Goal: Task Accomplishment & Management: Use online tool/utility

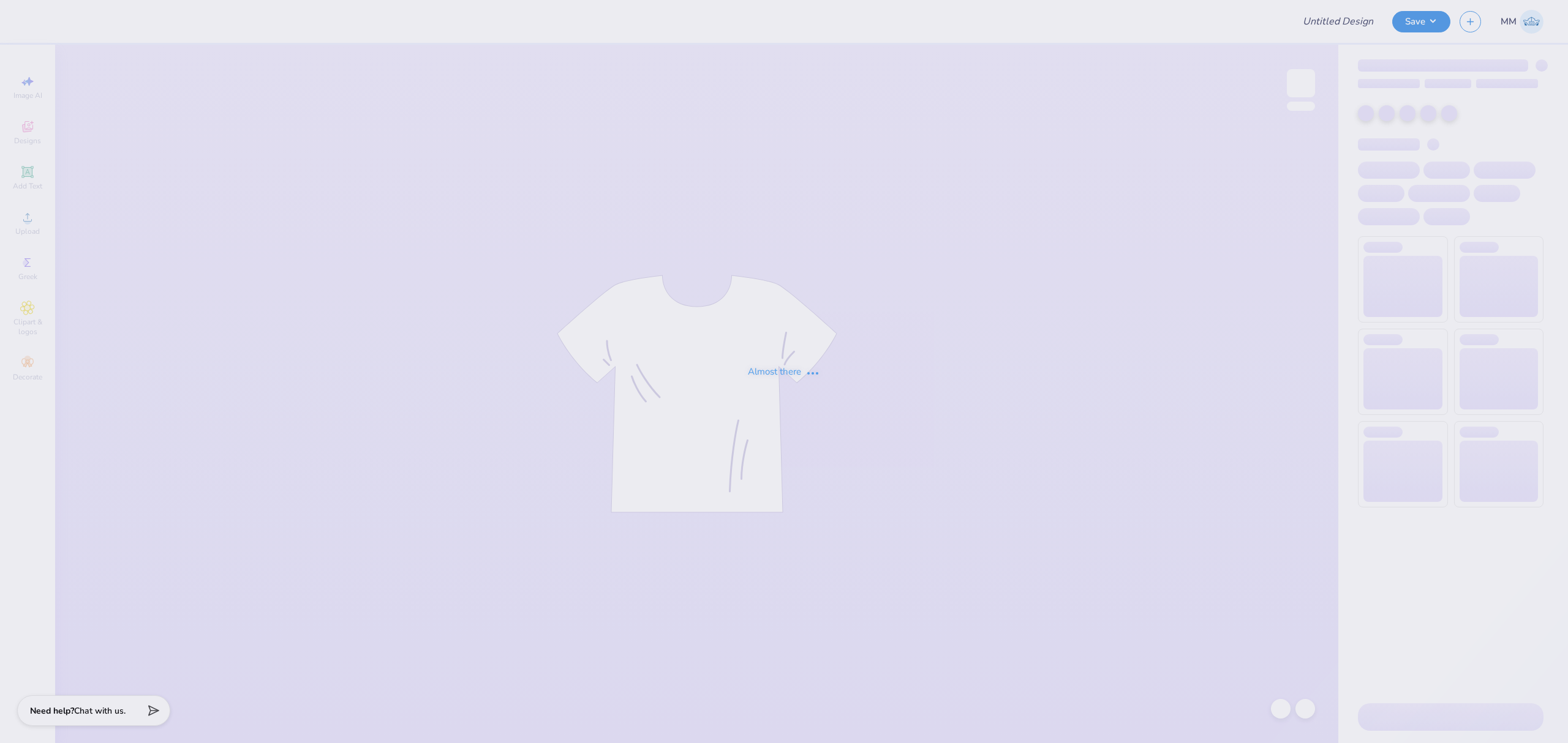
type input "LPC Fall Merch"
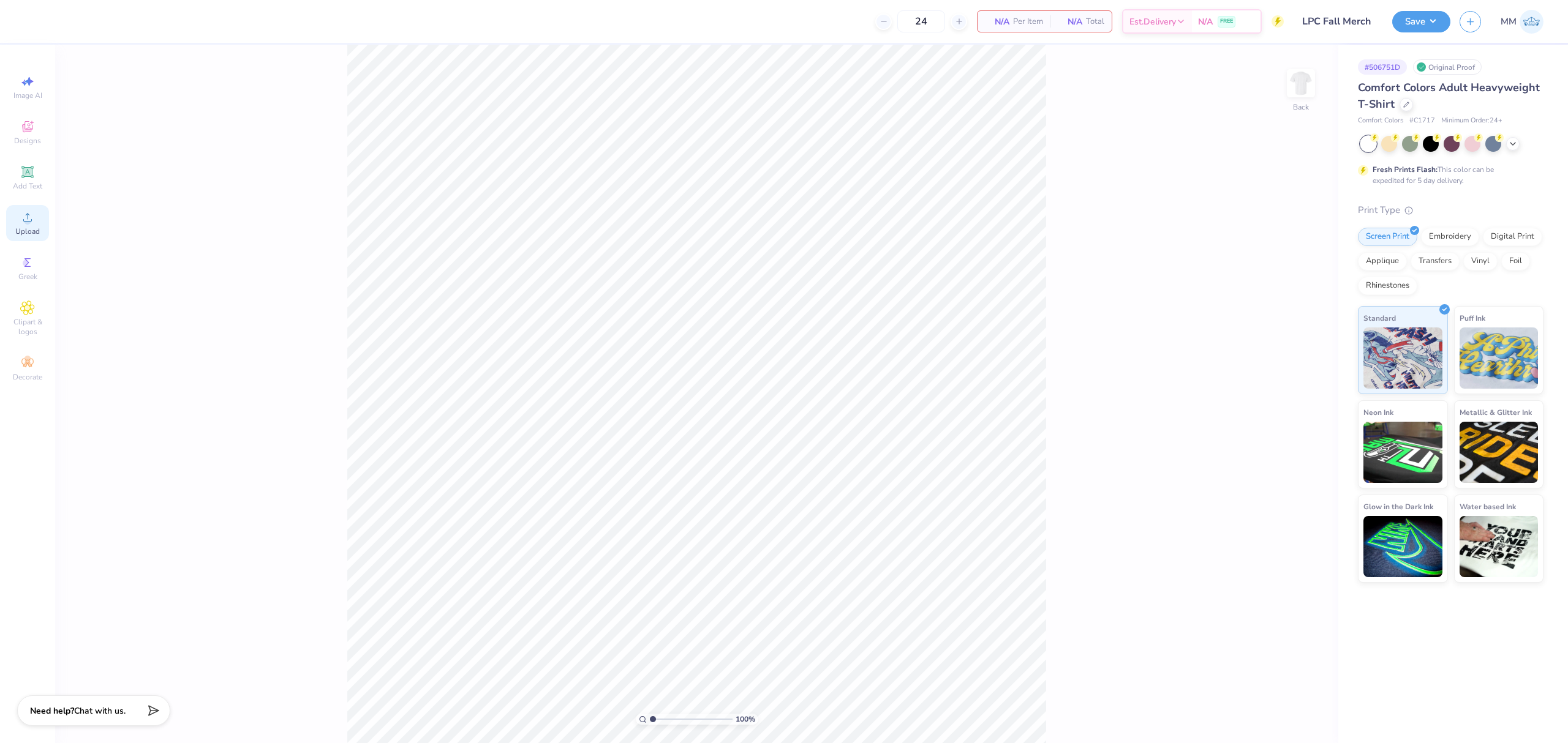
click at [42, 234] on div "Upload" at bounding box center [28, 223] width 43 height 36
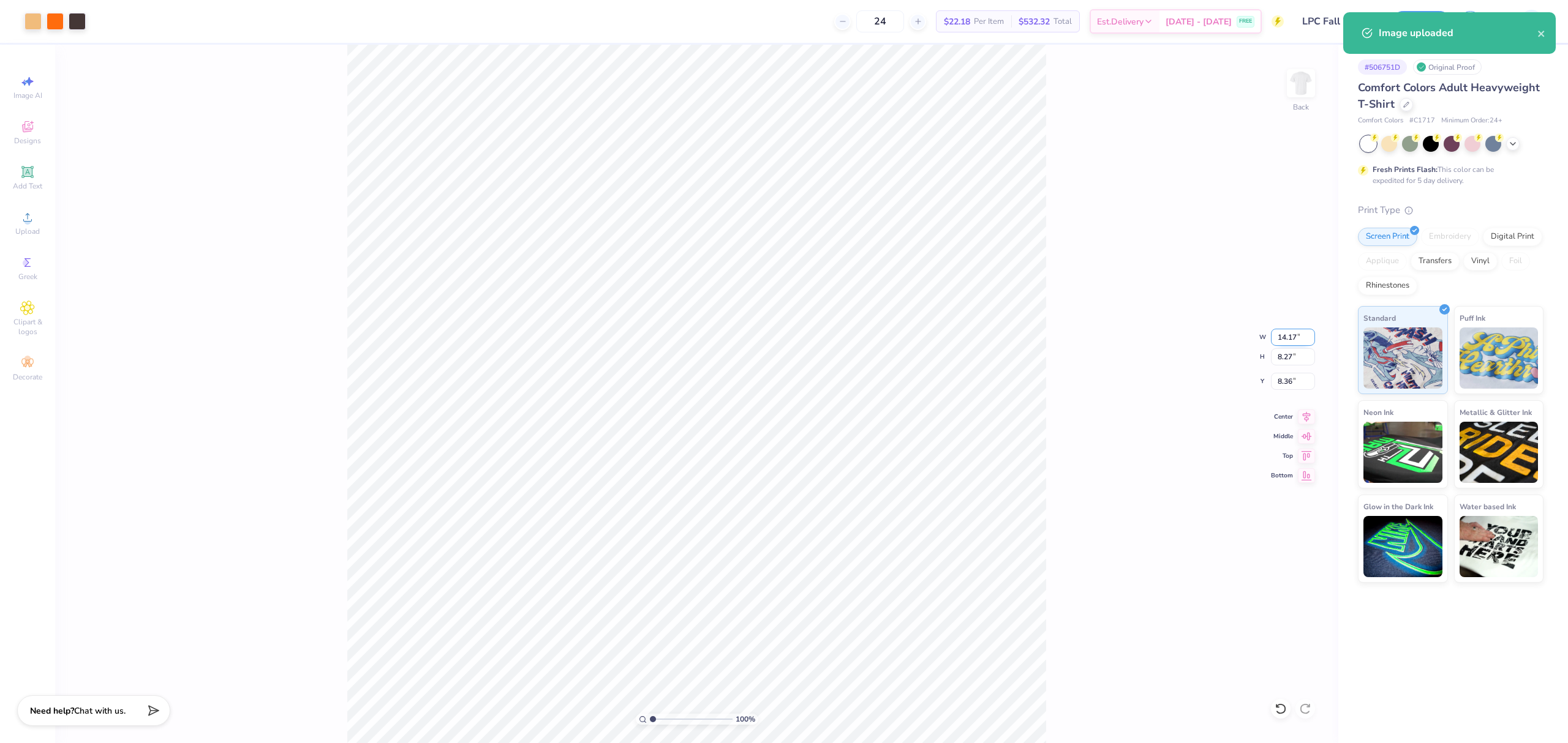
click at [1288, 334] on input "14.17" at bounding box center [1293, 337] width 44 height 17
type input "10.00"
type input "5.84"
type input "9.58"
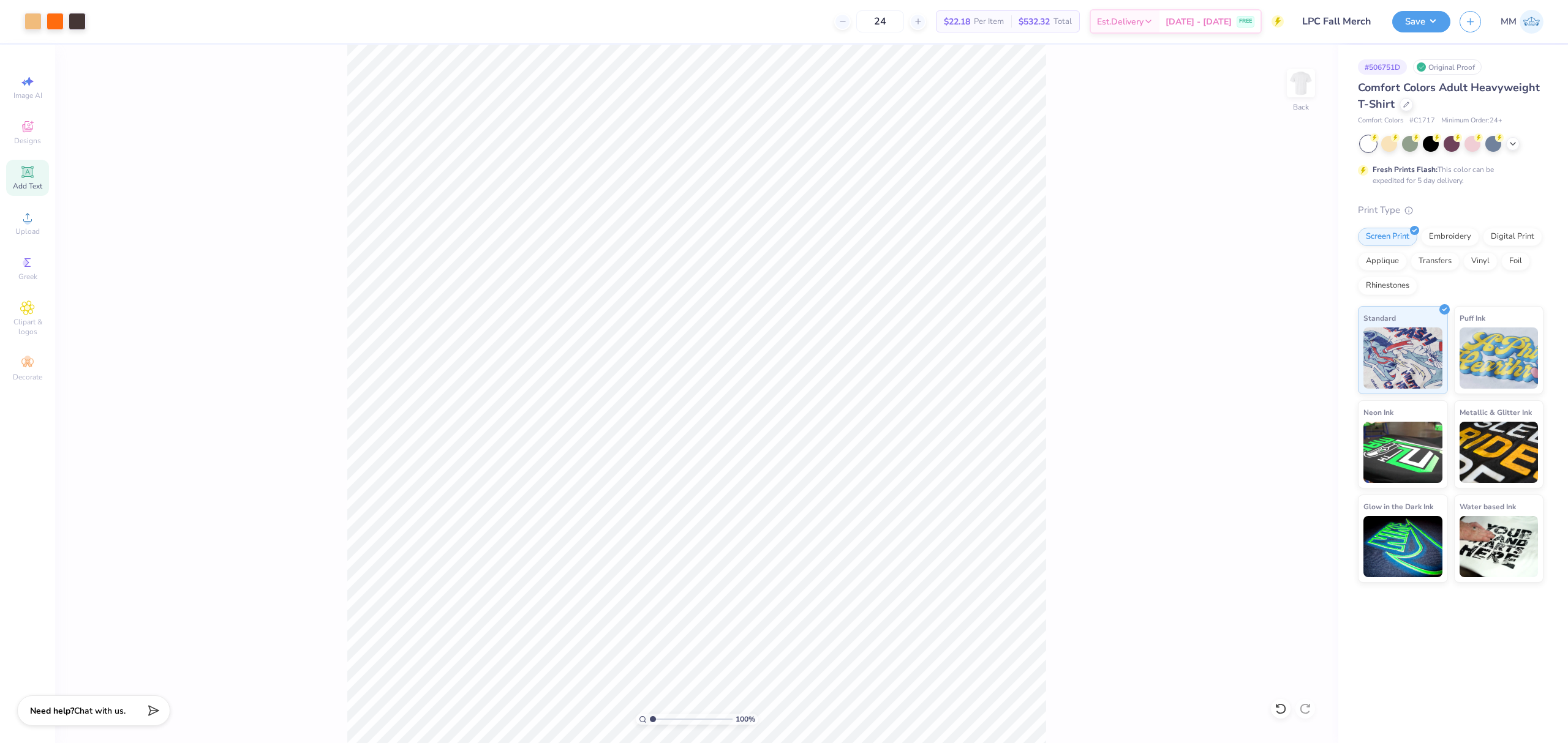
click at [33, 177] on icon at bounding box center [27, 172] width 15 height 15
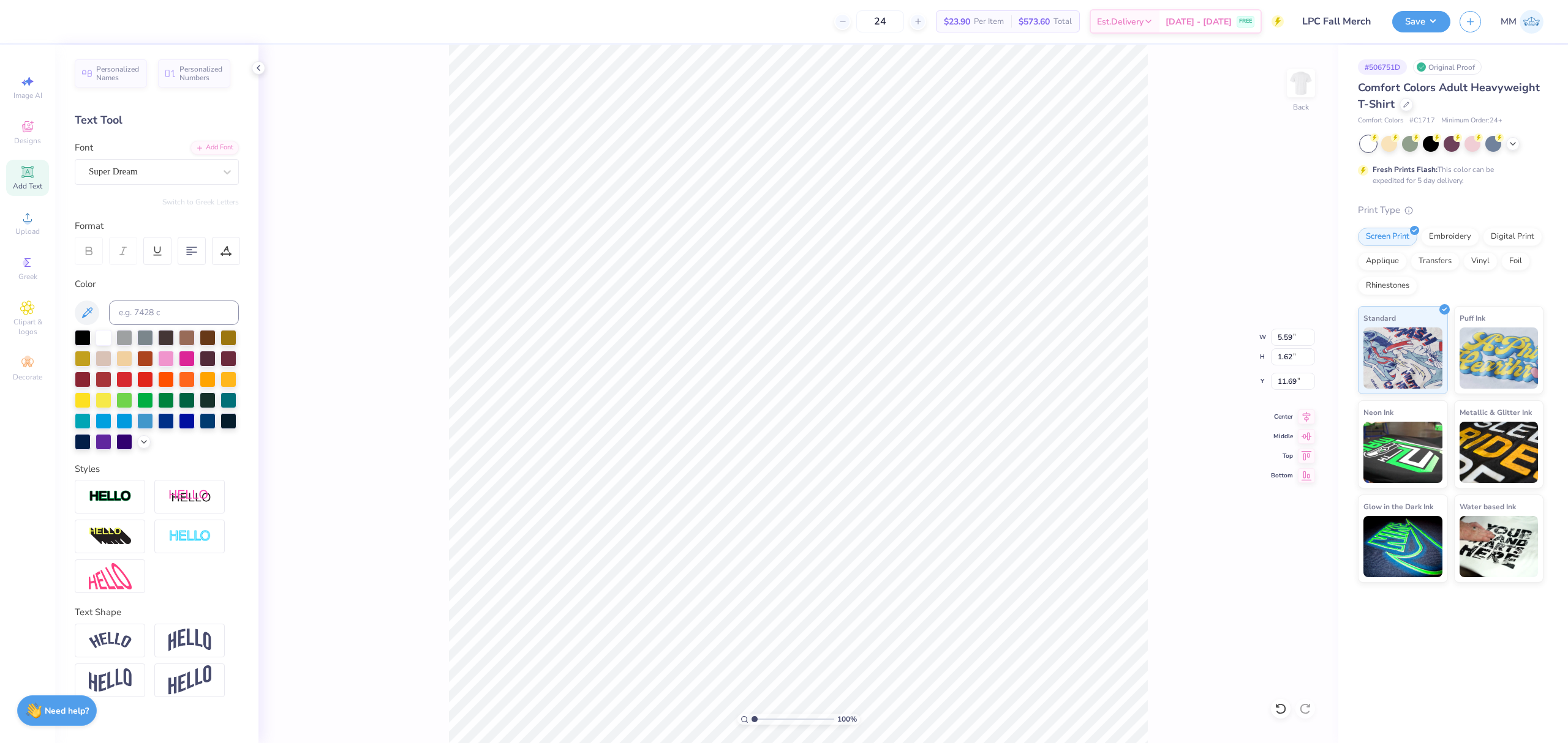
click at [131, 297] on div "Color" at bounding box center [156, 364] width 164 height 172
click at [136, 309] on input at bounding box center [174, 313] width 130 height 24
type input "1585"
click at [218, 147] on div "Add Font" at bounding box center [215, 147] width 49 height 14
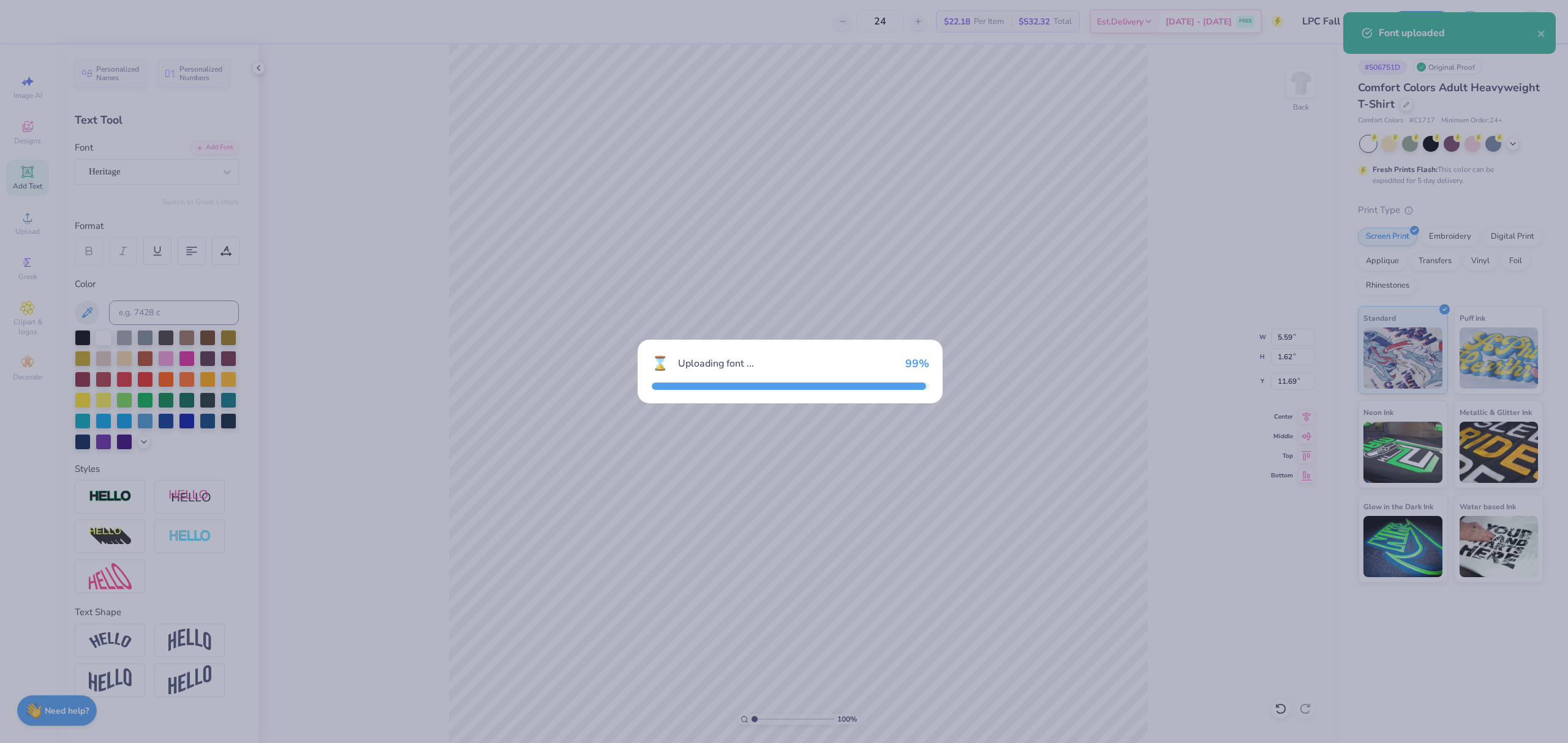
type input "5.47"
type input "2.09"
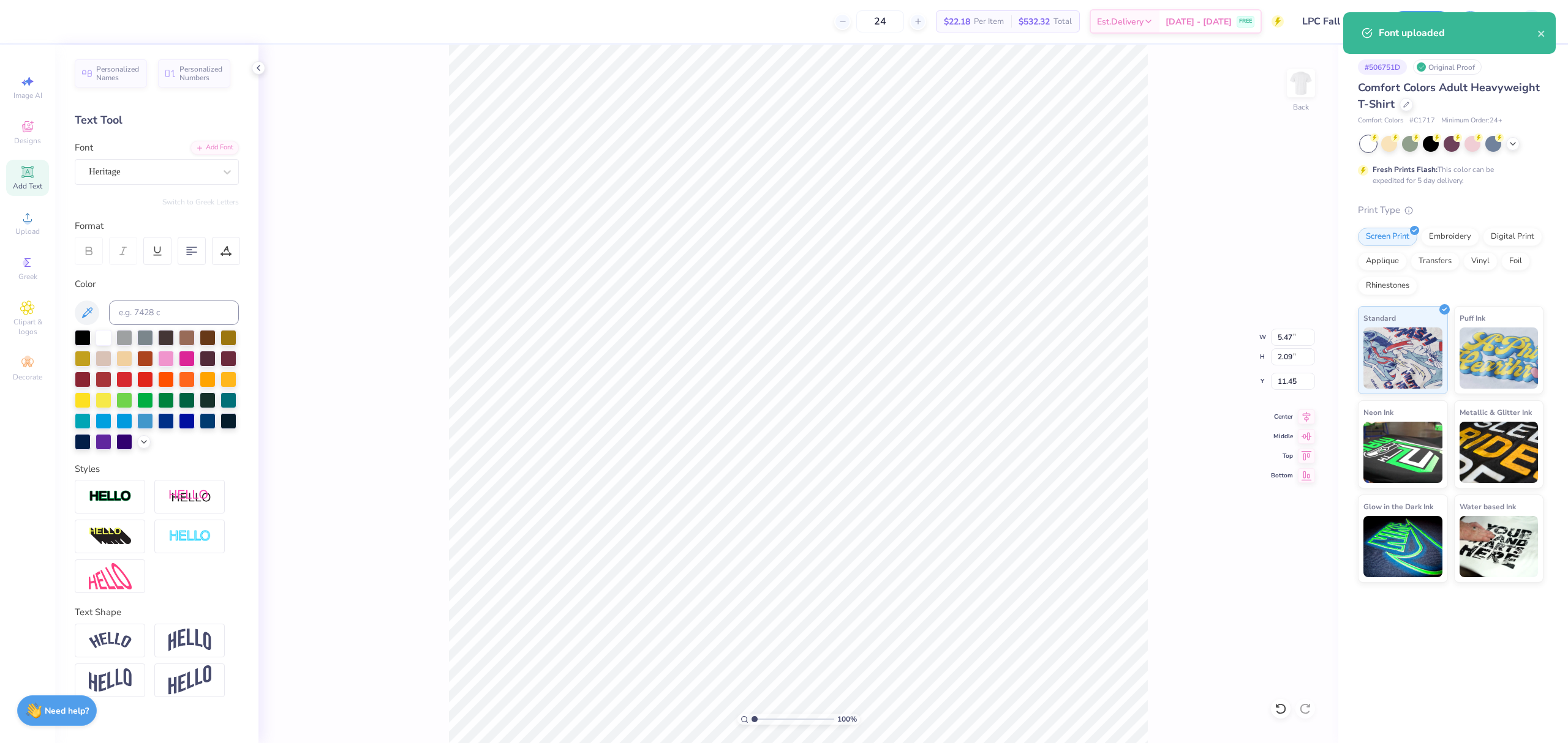
type input "5.91"
type textarea "Lambda Pi chi"
click at [871, 397] on li "Duplicate" at bounding box center [873, 397] width 96 height 24
type input "16.06"
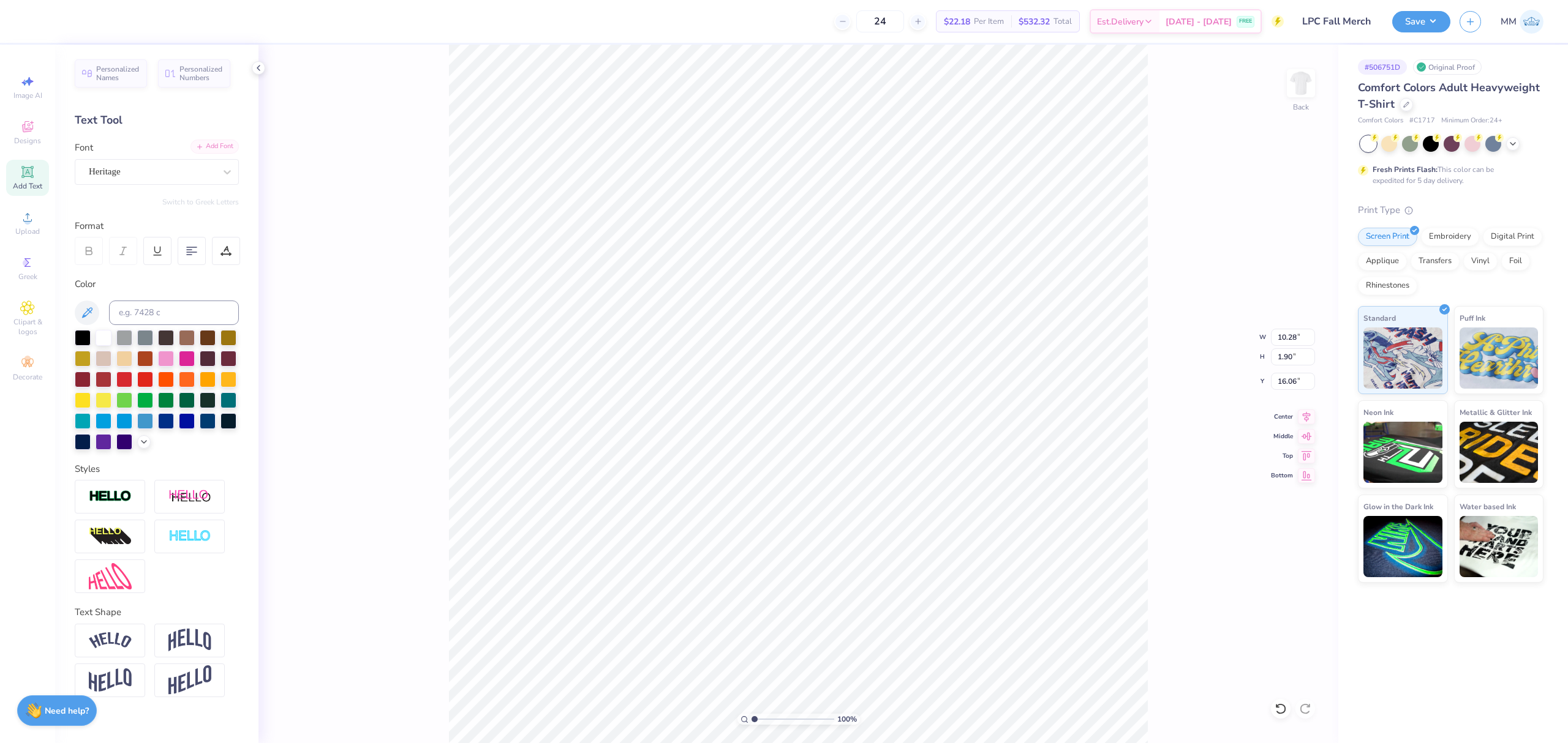
click at [209, 148] on div "Add Font" at bounding box center [215, 147] width 49 height 14
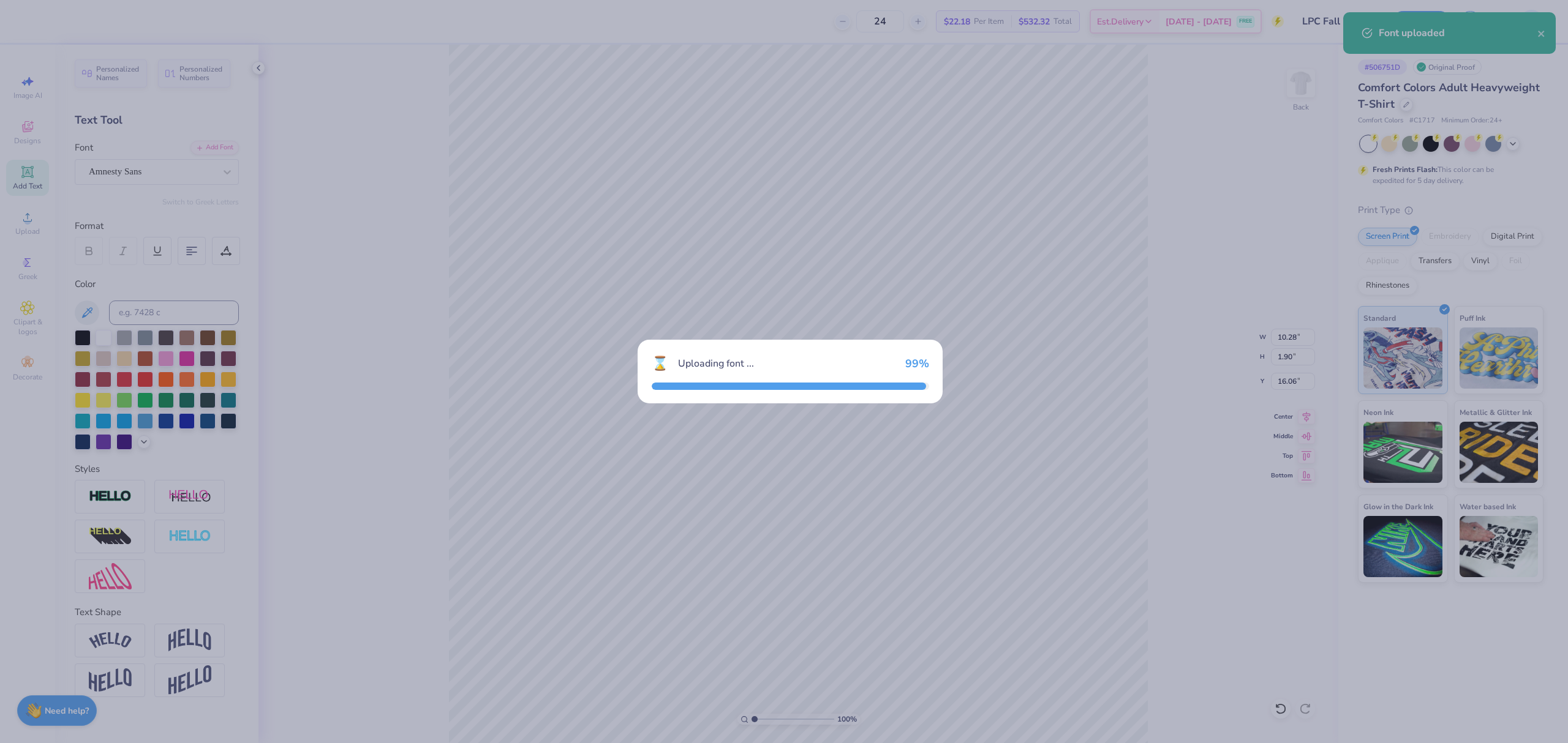
type input "14.17"
type input "1.25"
type input "16.39"
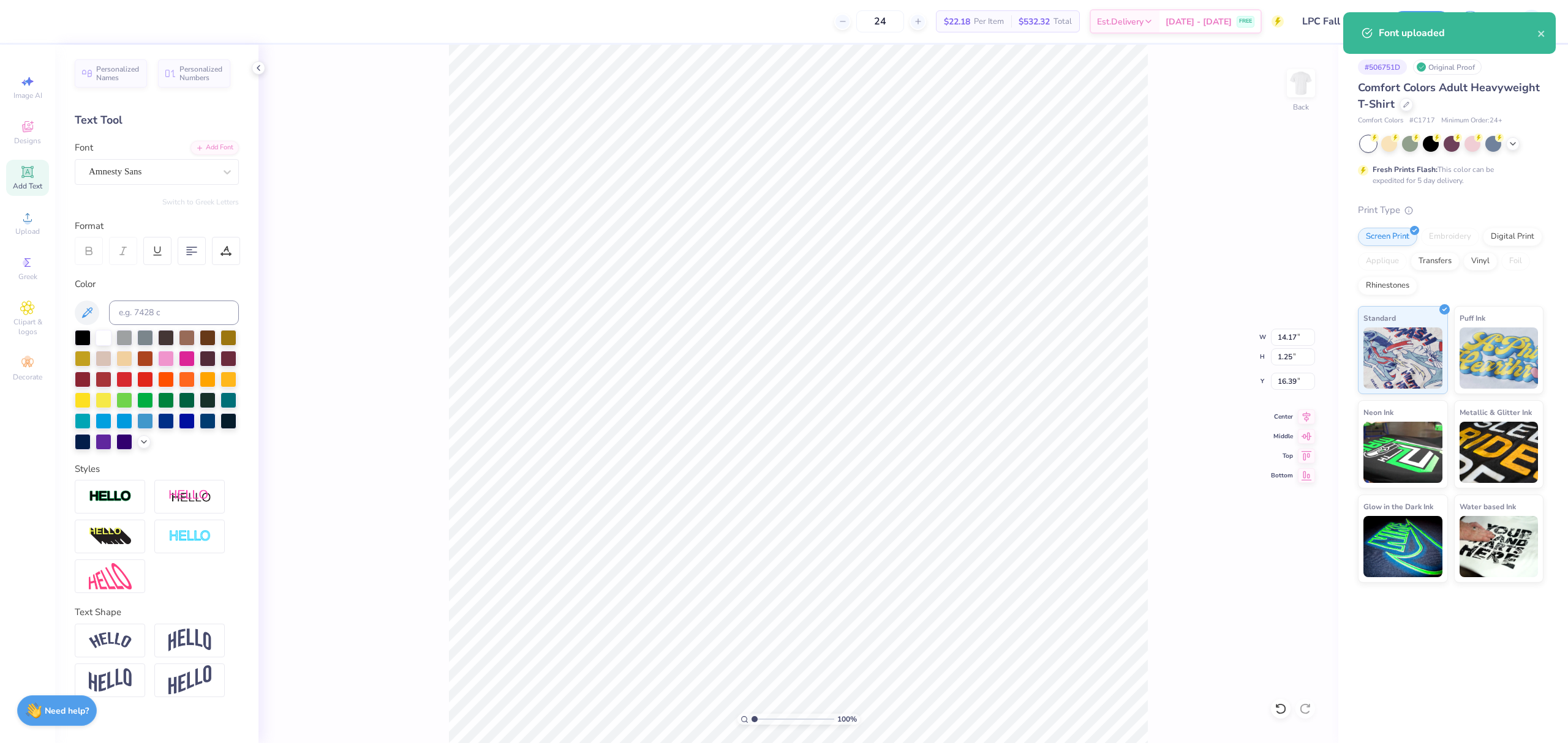
scroll to position [13, 1]
type textarea "FALL 2025"
type input "3.62"
type input "0.45"
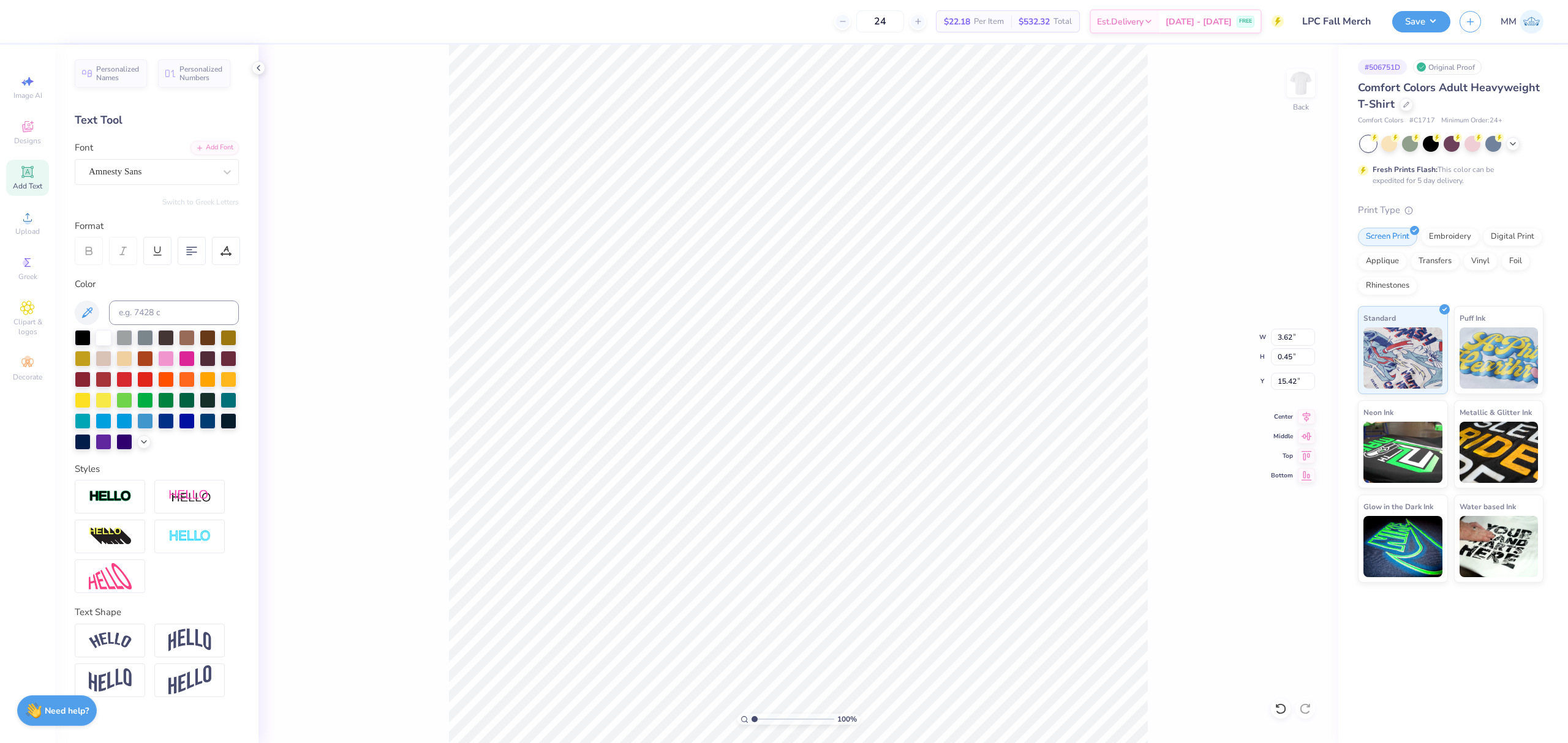
type input "15.42"
click at [1309, 419] on icon at bounding box center [1307, 415] width 8 height 10
type input "3.22"
click at [773, 721] on input "range" at bounding box center [793, 719] width 83 height 11
type input "6.73"
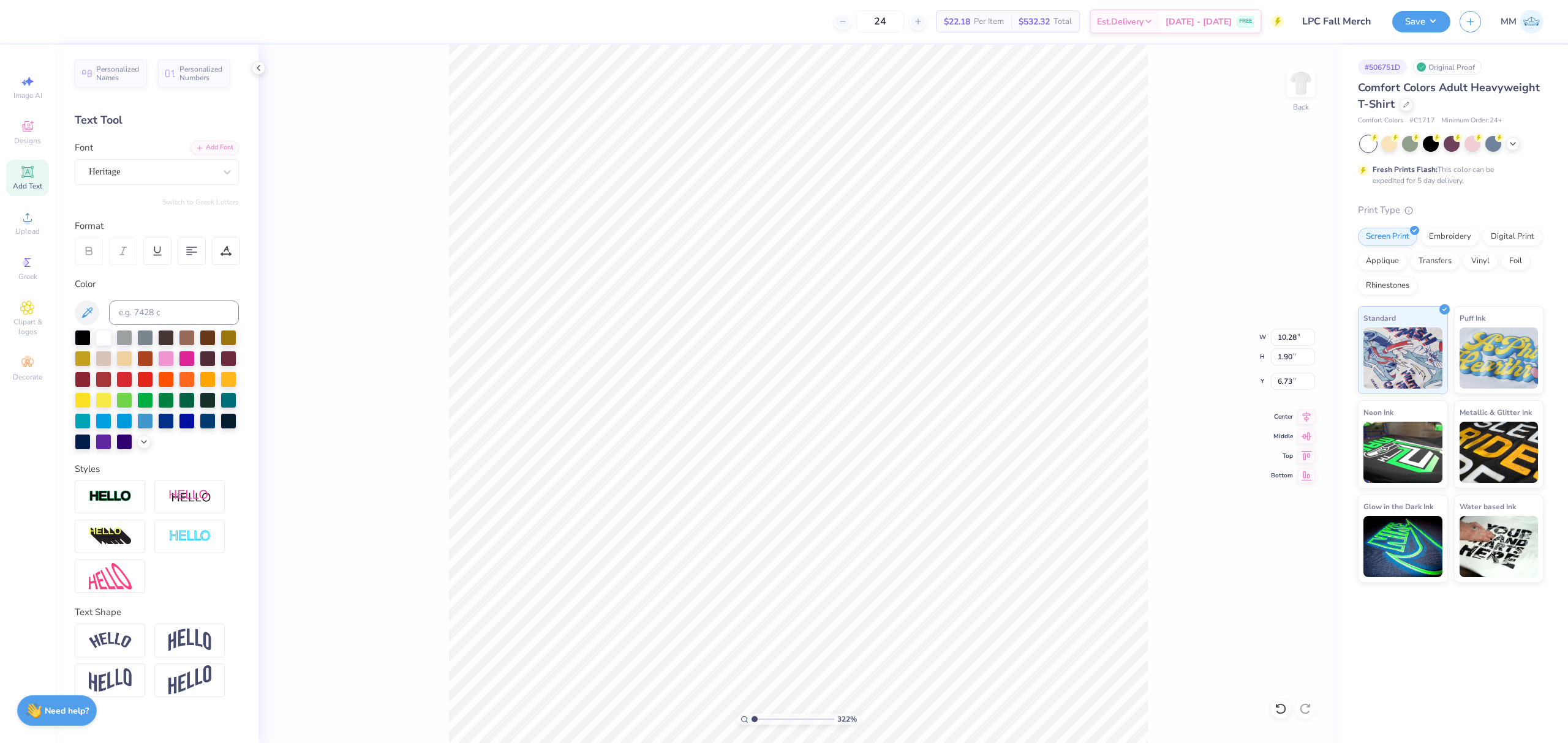
drag, startPoint x: 770, startPoint y: 717, endPoint x: 726, endPoint y: 699, distance: 47.5
type input "1"
click at [752, 714] on input "range" at bounding box center [793, 719] width 83 height 11
type input "7.86"
click at [1309, 411] on icon at bounding box center [1307, 415] width 17 height 15
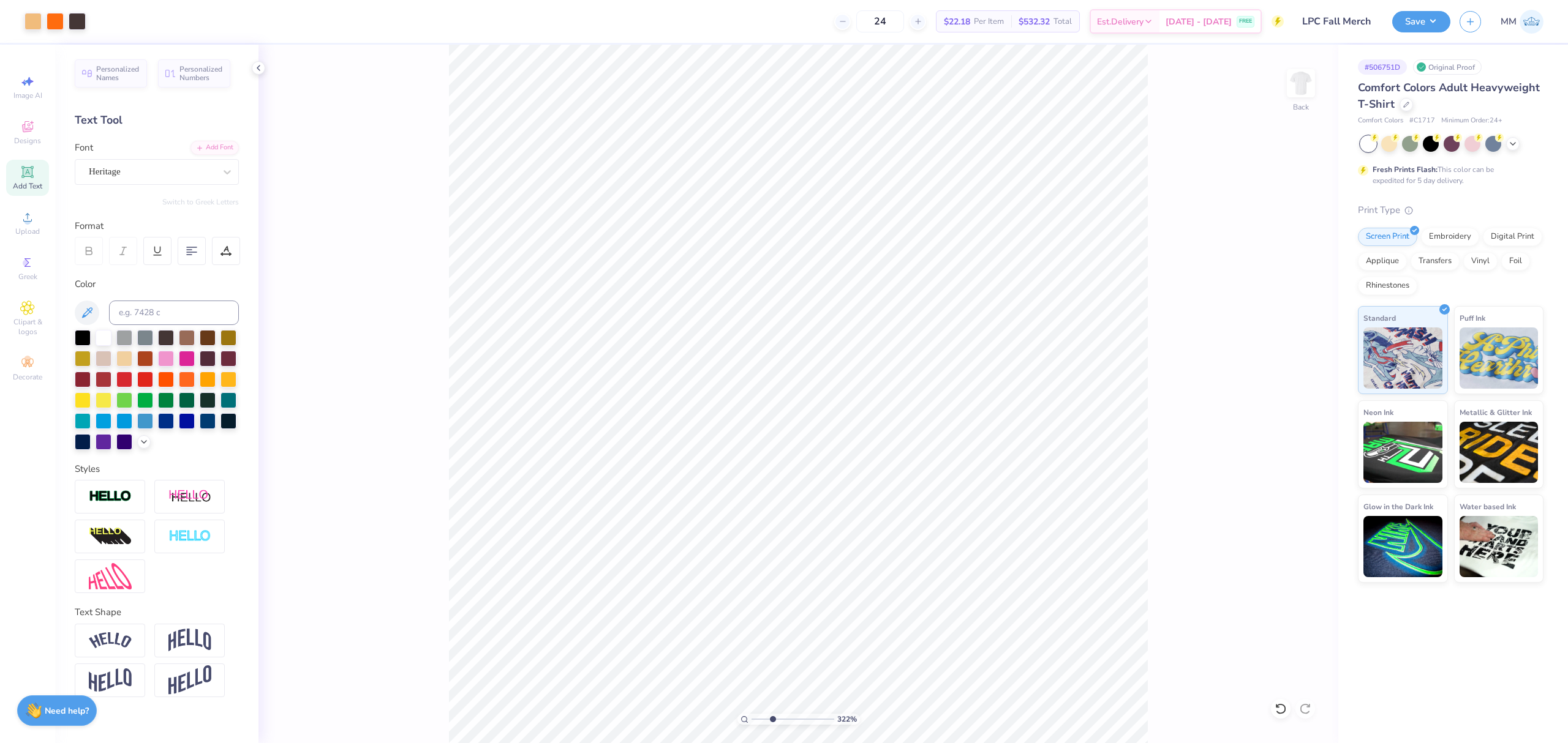
click at [773, 720] on input "range" at bounding box center [793, 719] width 83 height 11
drag, startPoint x: 738, startPoint y: 715, endPoint x: 728, endPoint y: 709, distance: 11.7
type input "1"
click at [752, 714] on input "range" at bounding box center [793, 719] width 83 height 11
click at [1293, 338] on input "10.28" at bounding box center [1293, 337] width 44 height 17
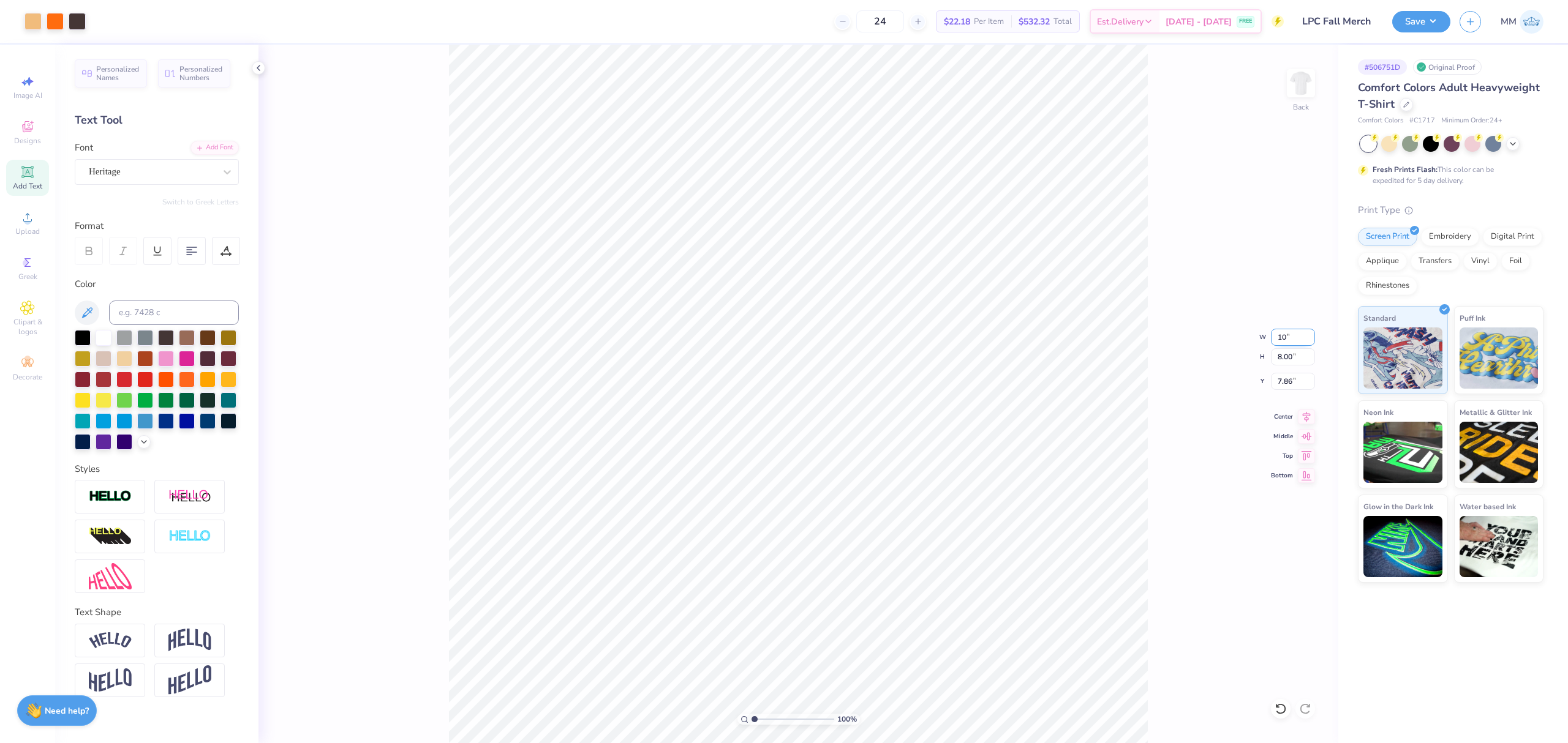
type input "10.00"
type input "7.78"
click at [1292, 382] on input "7.97" at bounding box center [1293, 381] width 44 height 17
type input "3.00"
click at [1302, 421] on icon at bounding box center [1307, 415] width 17 height 15
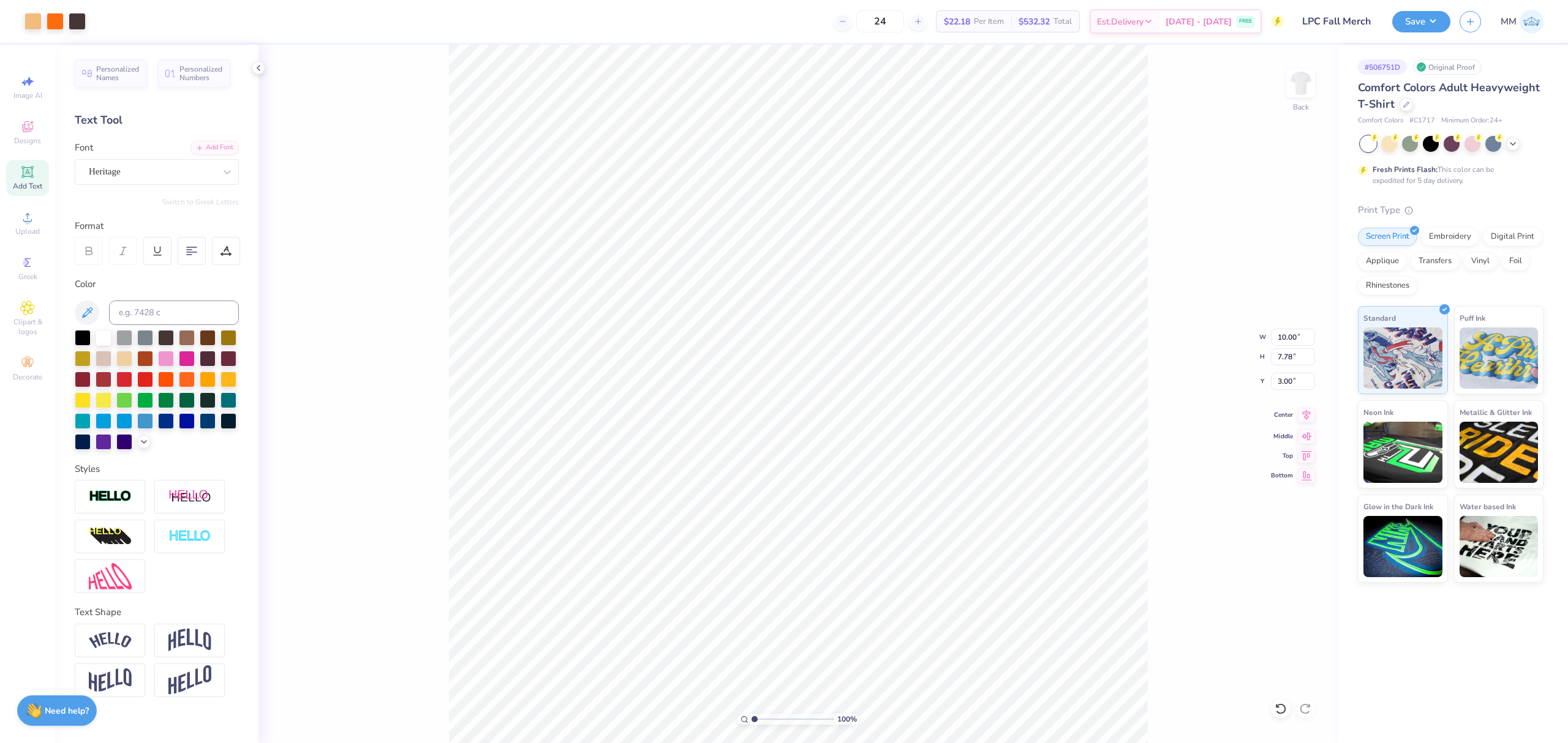
click at [1304, 409] on icon at bounding box center [1307, 415] width 17 height 15
click at [1309, 419] on icon at bounding box center [1307, 415] width 17 height 15
click at [1419, 21] on button "Save" at bounding box center [1421, 19] width 58 height 22
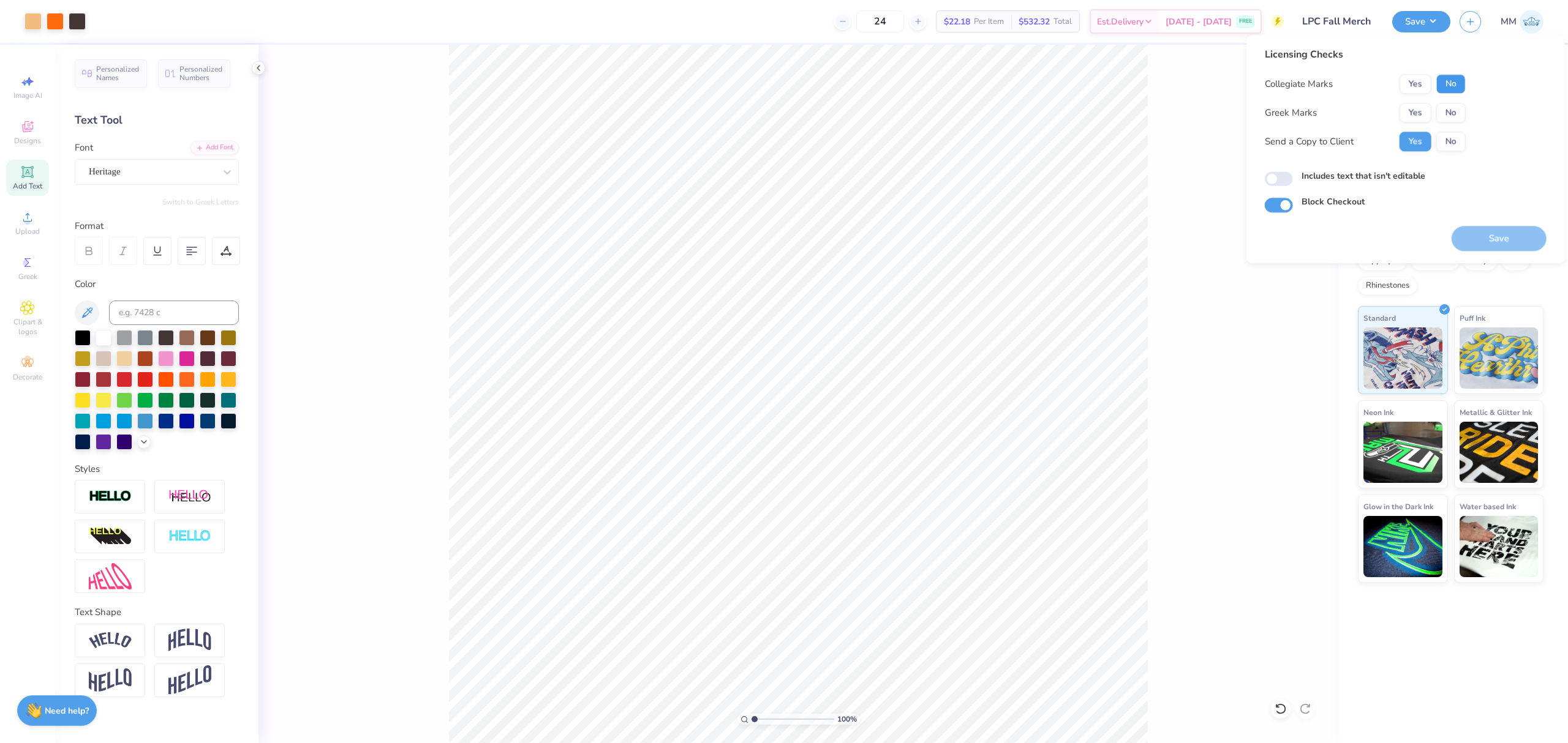
click at [1444, 85] on button "No" at bounding box center [1451, 84] width 29 height 19
click at [1446, 103] on button "No" at bounding box center [1451, 113] width 29 height 19
drag, startPoint x: 1475, startPoint y: 231, endPoint x: 1469, endPoint y: 235, distance: 7.2
click at [1475, 231] on button "Save" at bounding box center [1499, 238] width 95 height 25
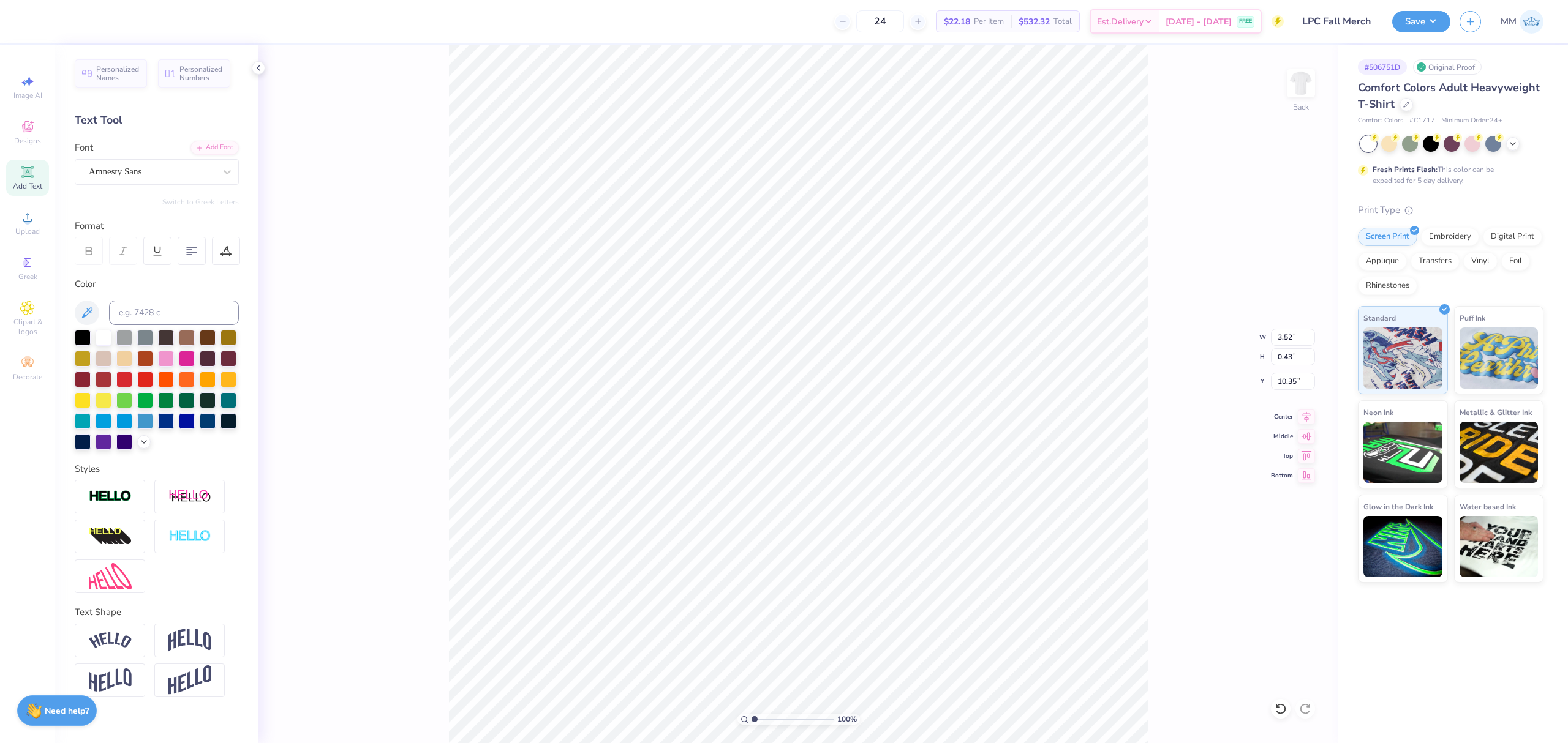
type input "9.73"
type input "5.68"
click at [821, 475] on li "Duplicate" at bounding box center [832, 478] width 96 height 24
type input "5.67"
click at [1279, 708] on icon at bounding box center [1281, 709] width 13 height 13
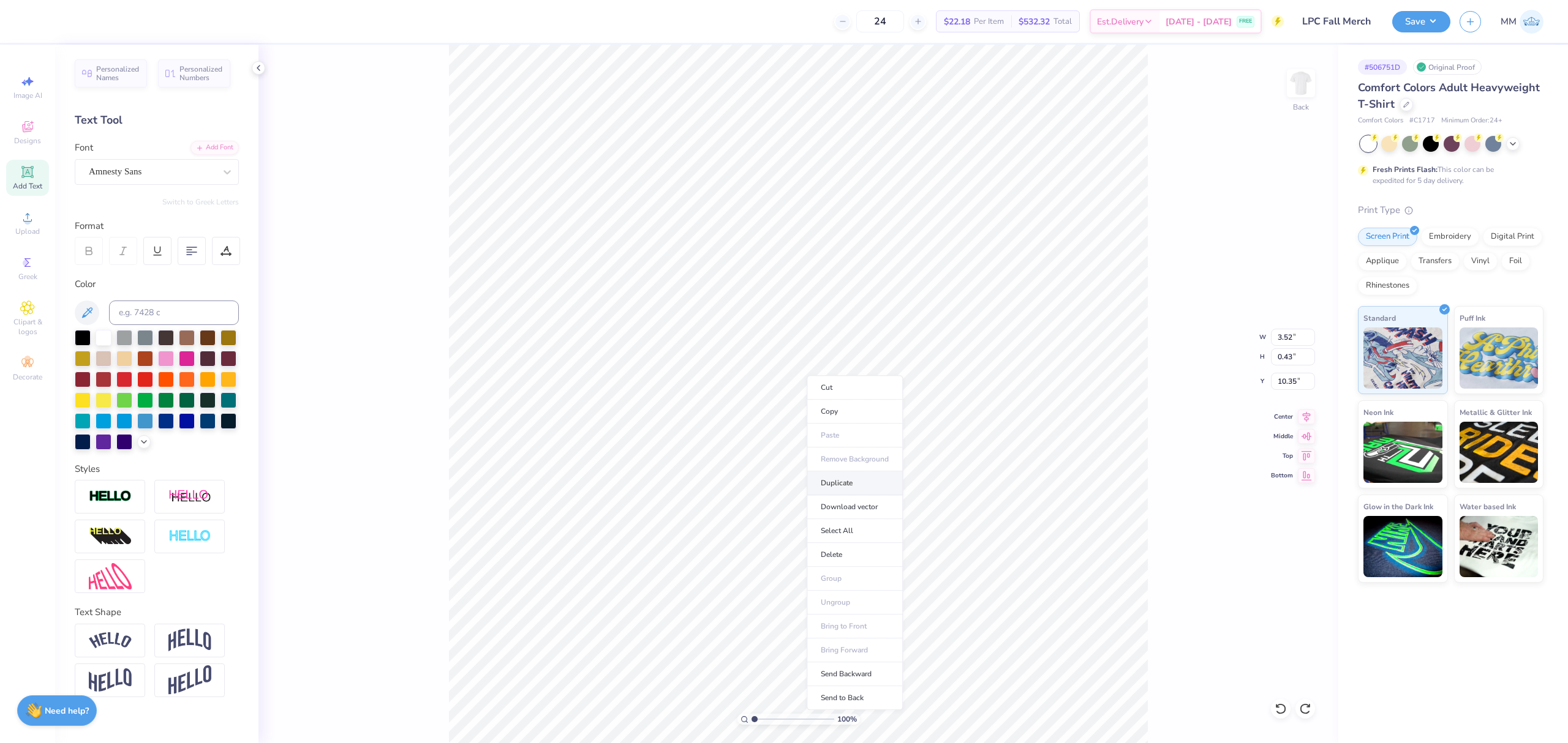
click at [843, 480] on li "Duplicate" at bounding box center [855, 483] width 96 height 24
type input "11.35"
type input "11.20"
paste textarea "Stronger in Sisterhood"
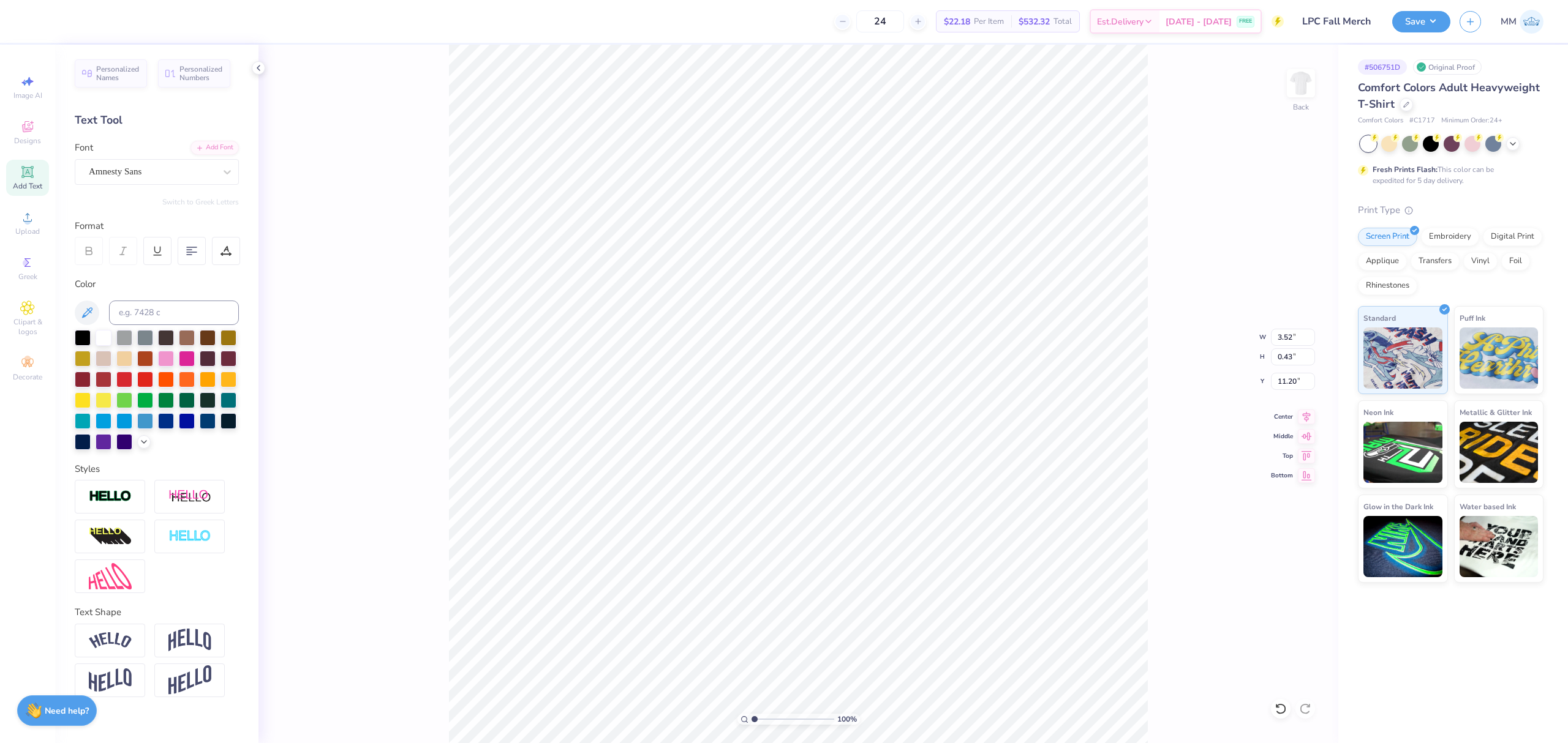
type textarea "Stronger in Sisterhood"
type input "10.49"
type input "3.52"
type input "11.06"
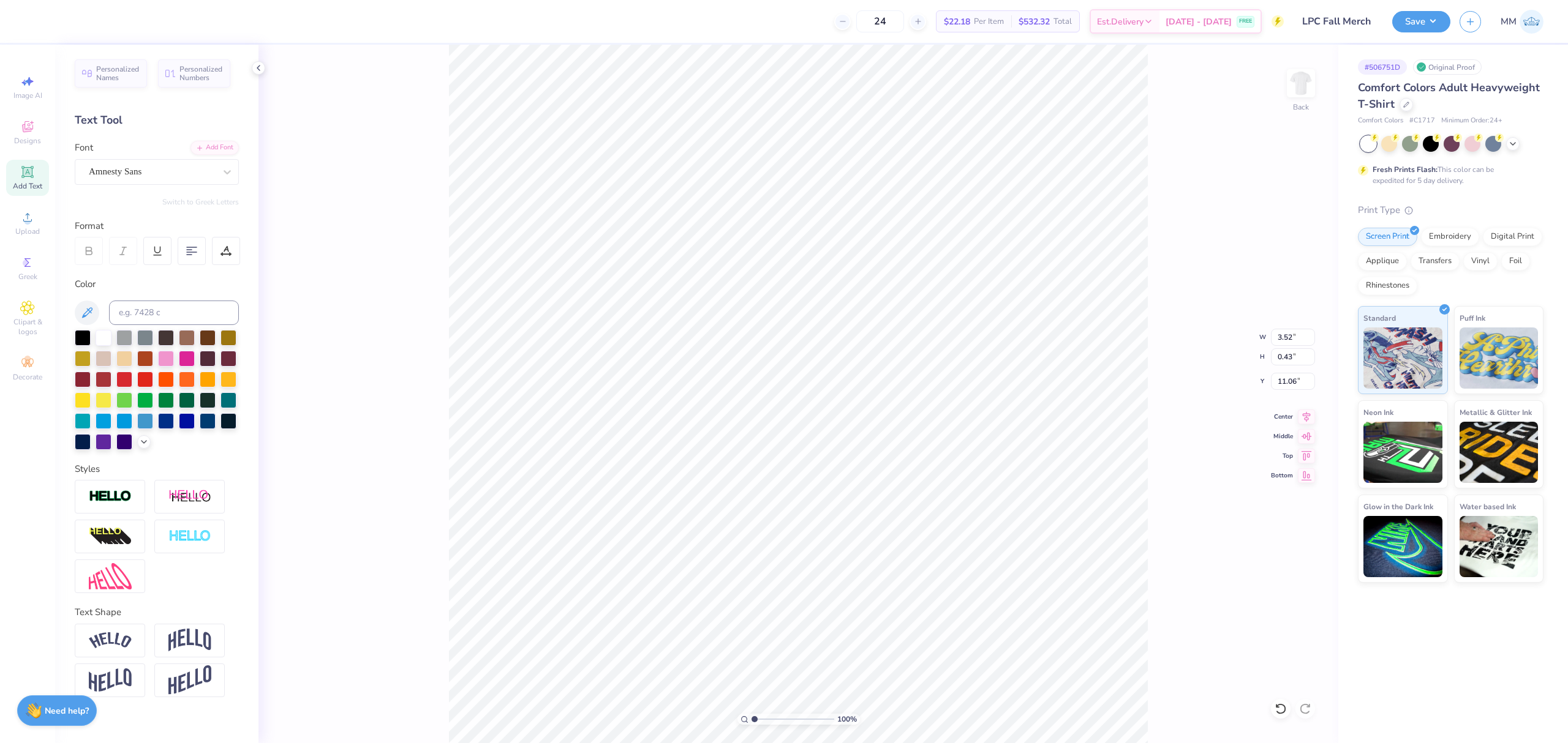
type input "9.15"
type input "10.49"
click at [1297, 410] on div "Center" at bounding box center [1293, 415] width 44 height 15
click at [1307, 417] on icon at bounding box center [1307, 415] width 8 height 10
click at [1300, 421] on icon at bounding box center [1307, 415] width 17 height 15
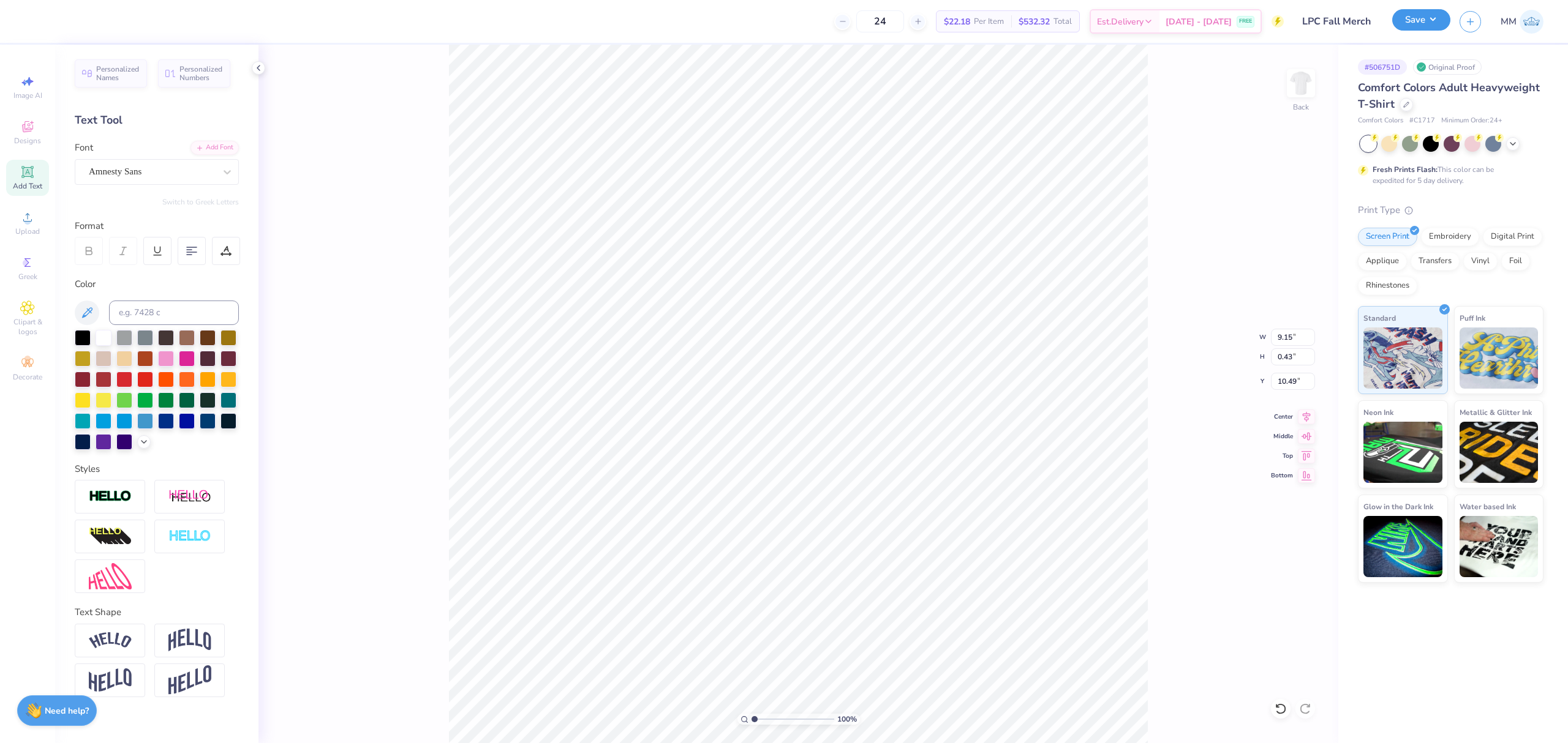
click at [1414, 15] on button "Save" at bounding box center [1421, 19] width 58 height 22
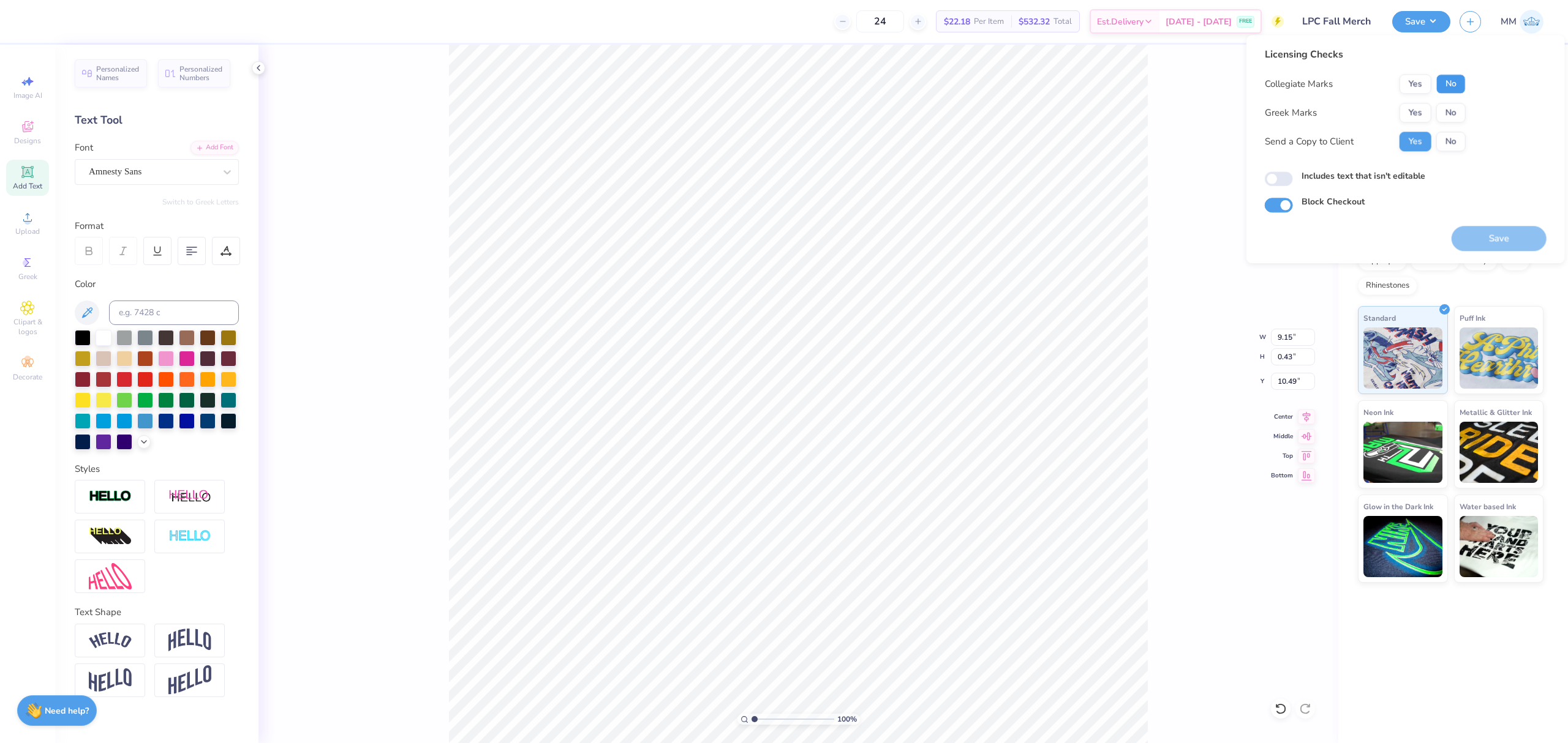
click at [1446, 85] on button "No" at bounding box center [1451, 84] width 29 height 19
click at [1450, 111] on button "No" at bounding box center [1451, 113] width 29 height 19
click at [1496, 229] on button "Save" at bounding box center [1499, 238] width 95 height 25
